Goal: Task Accomplishment & Management: Manage account settings

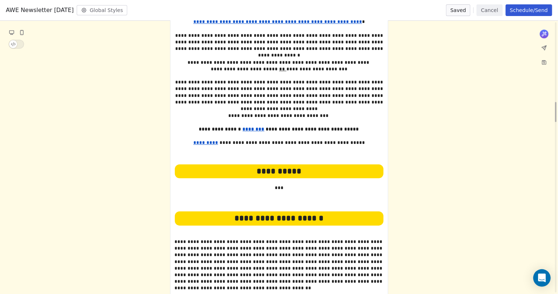
scroll to position [1091, 0]
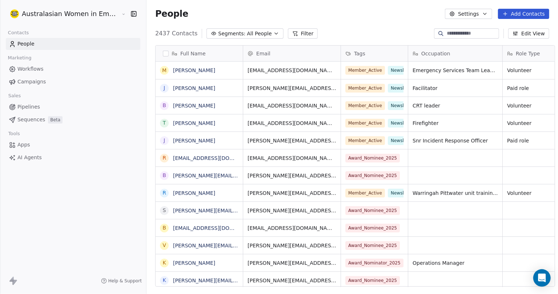
scroll to position [252, 411]
